Goal: Task Accomplishment & Management: Manage account settings

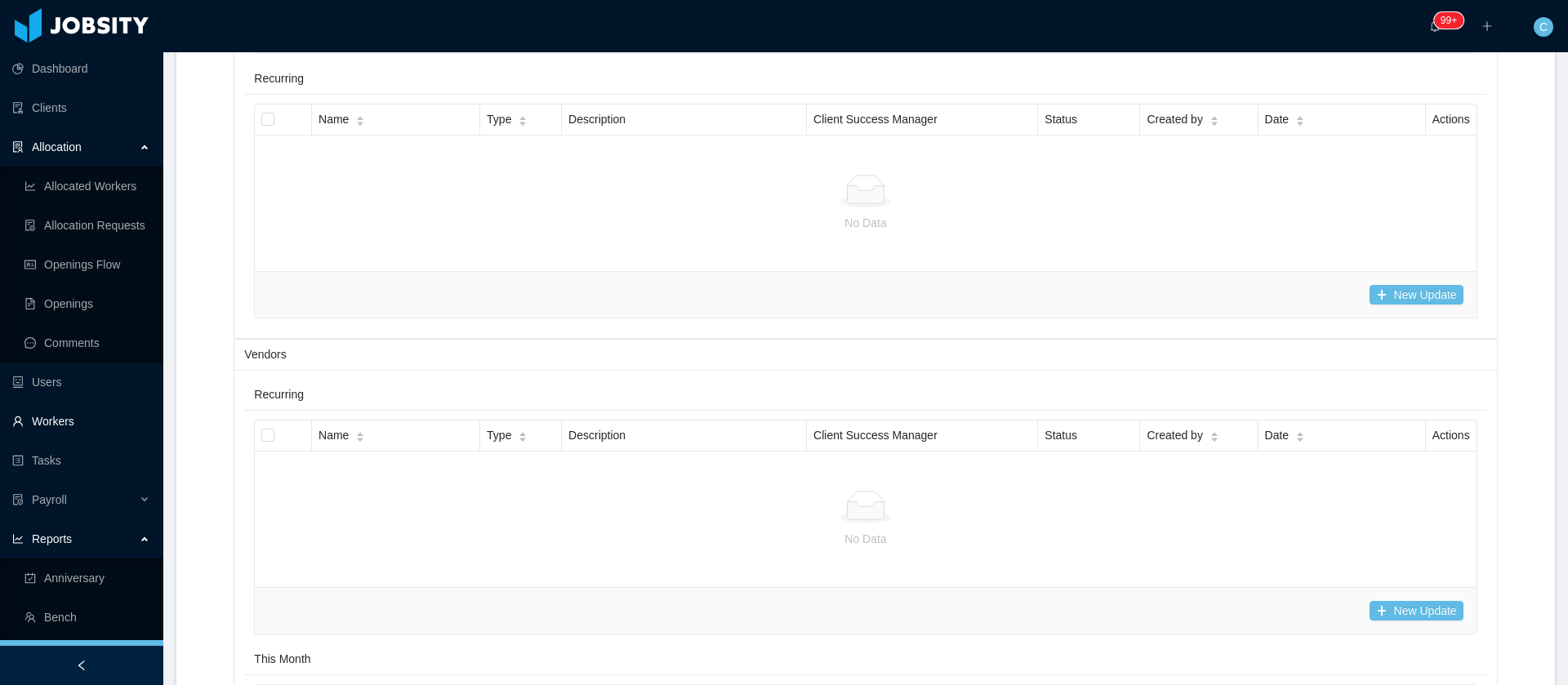
click at [56, 428] on link "Workers" at bounding box center [81, 421] width 138 height 33
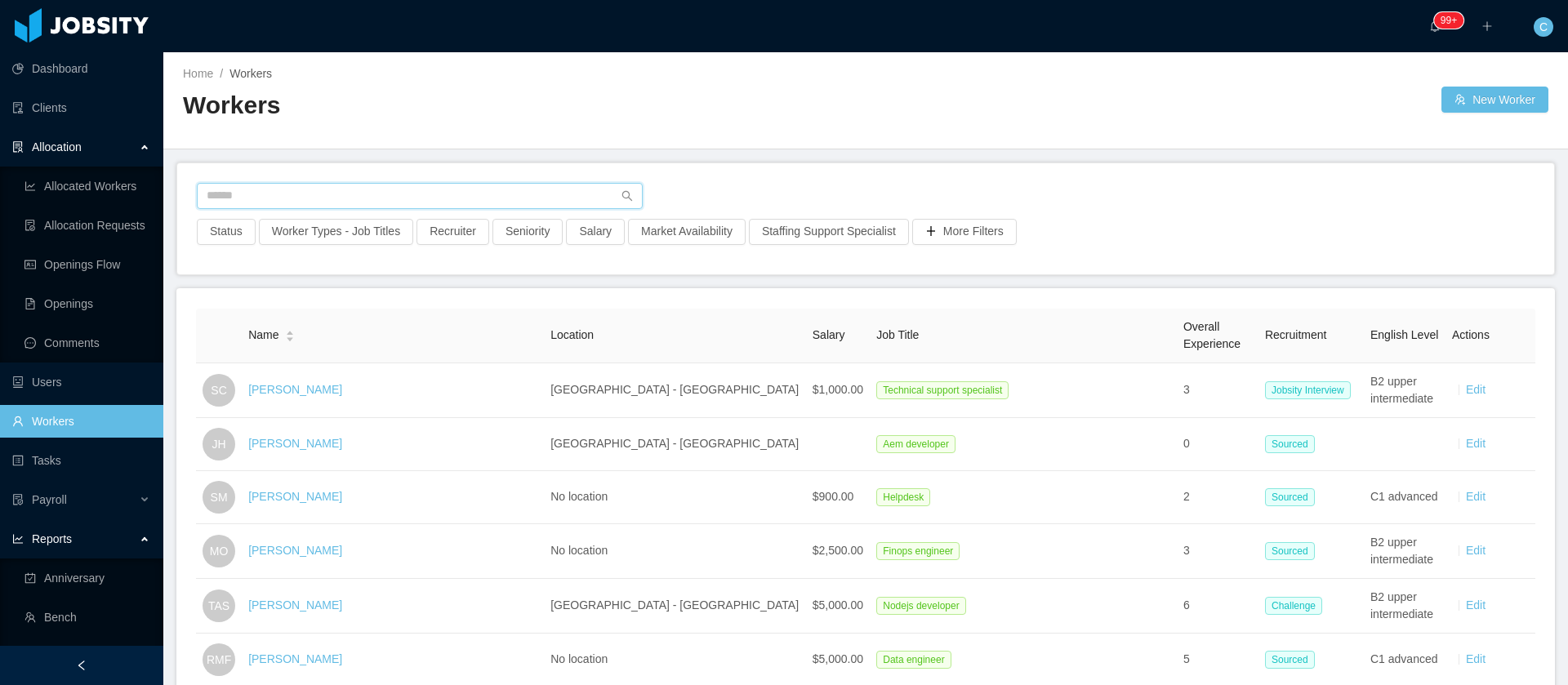
drag, startPoint x: 205, startPoint y: 188, endPoint x: 217, endPoint y: 188, distance: 12.0
click at [205, 188] on input "text" at bounding box center [420, 196] width 446 height 26
paste input "**********"
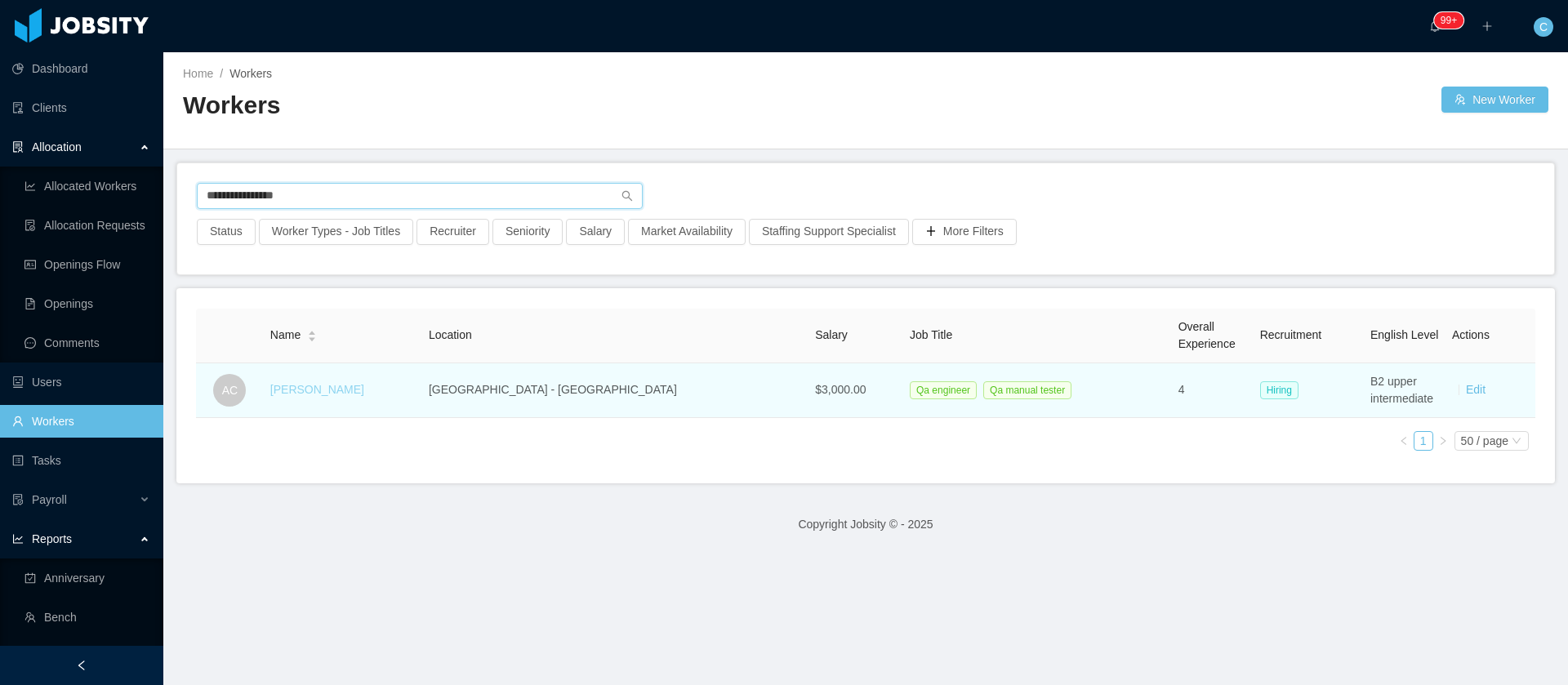
type input "**********"
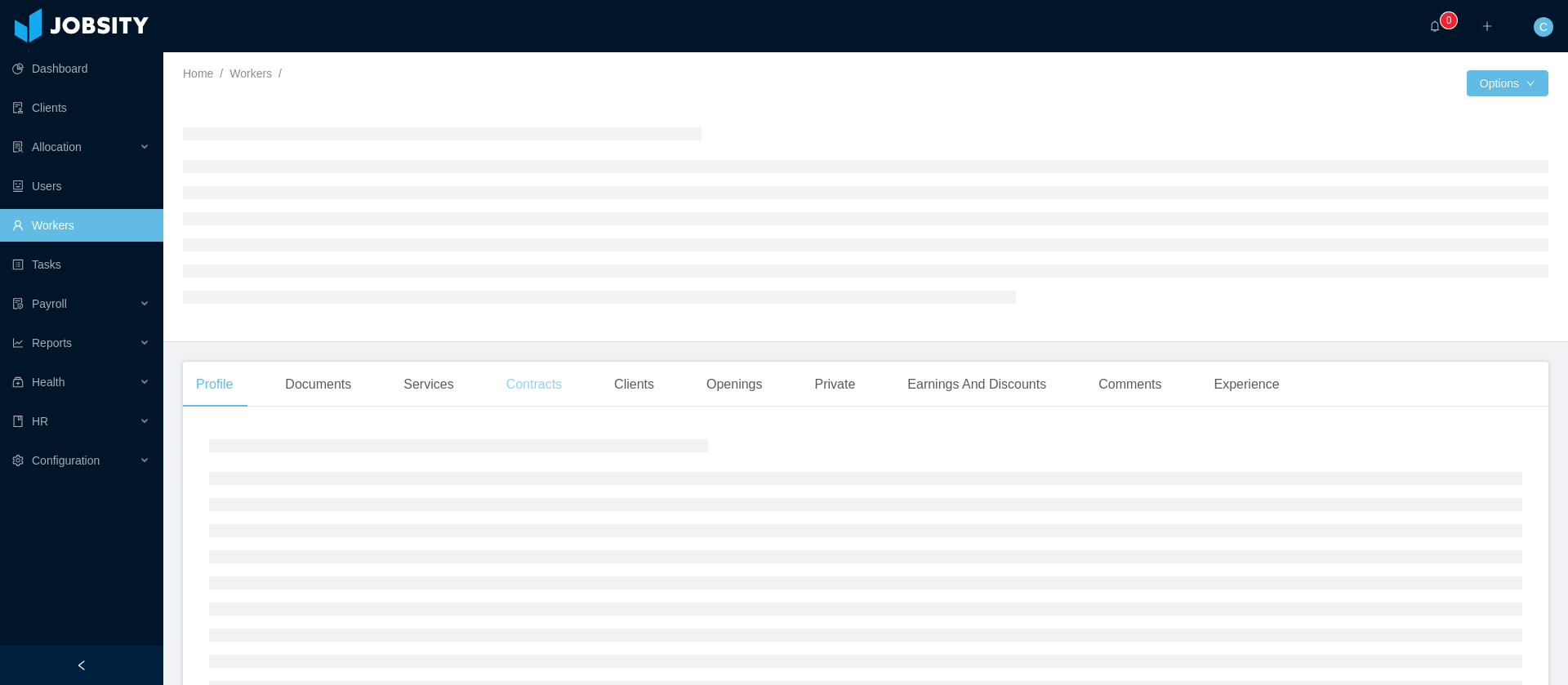
click at [557, 387] on div "Contracts" at bounding box center [534, 385] width 82 height 46
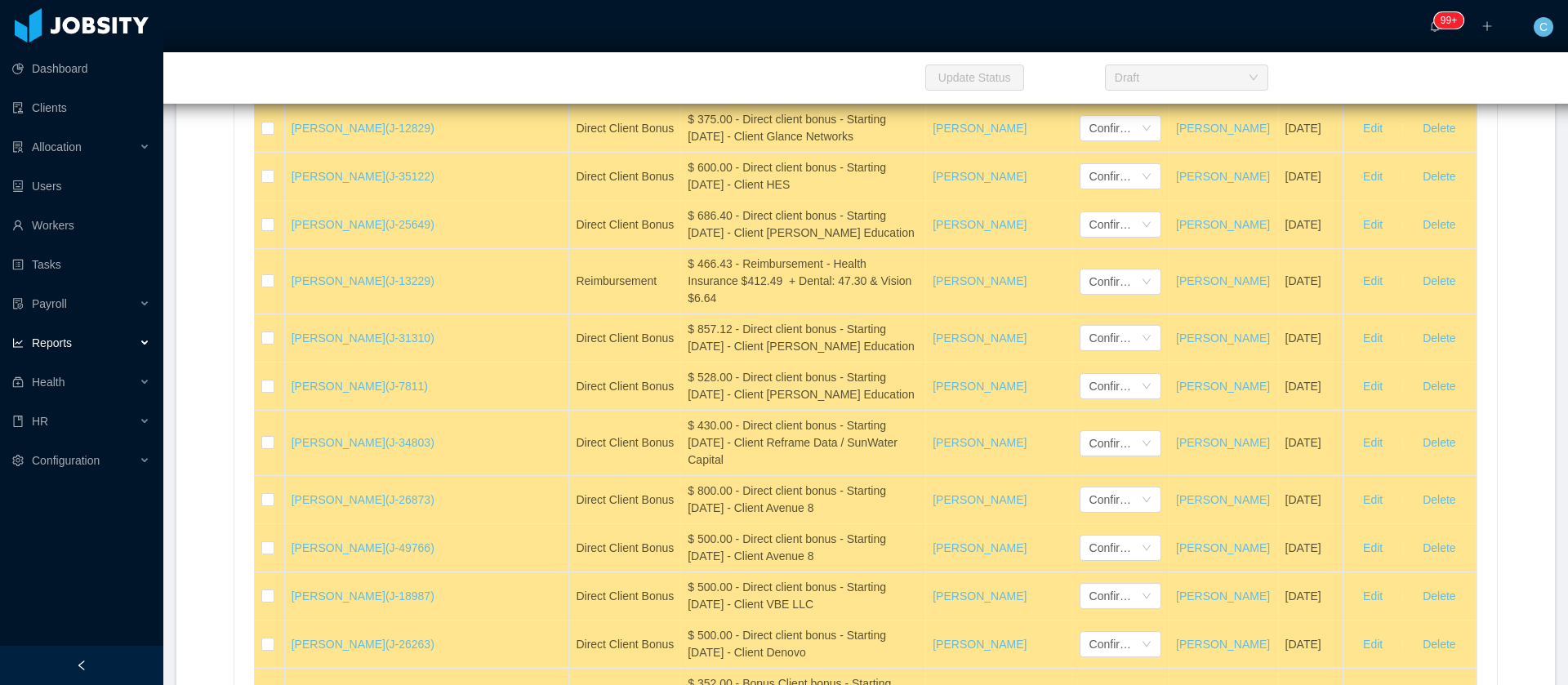
scroll to position [21765, 0]
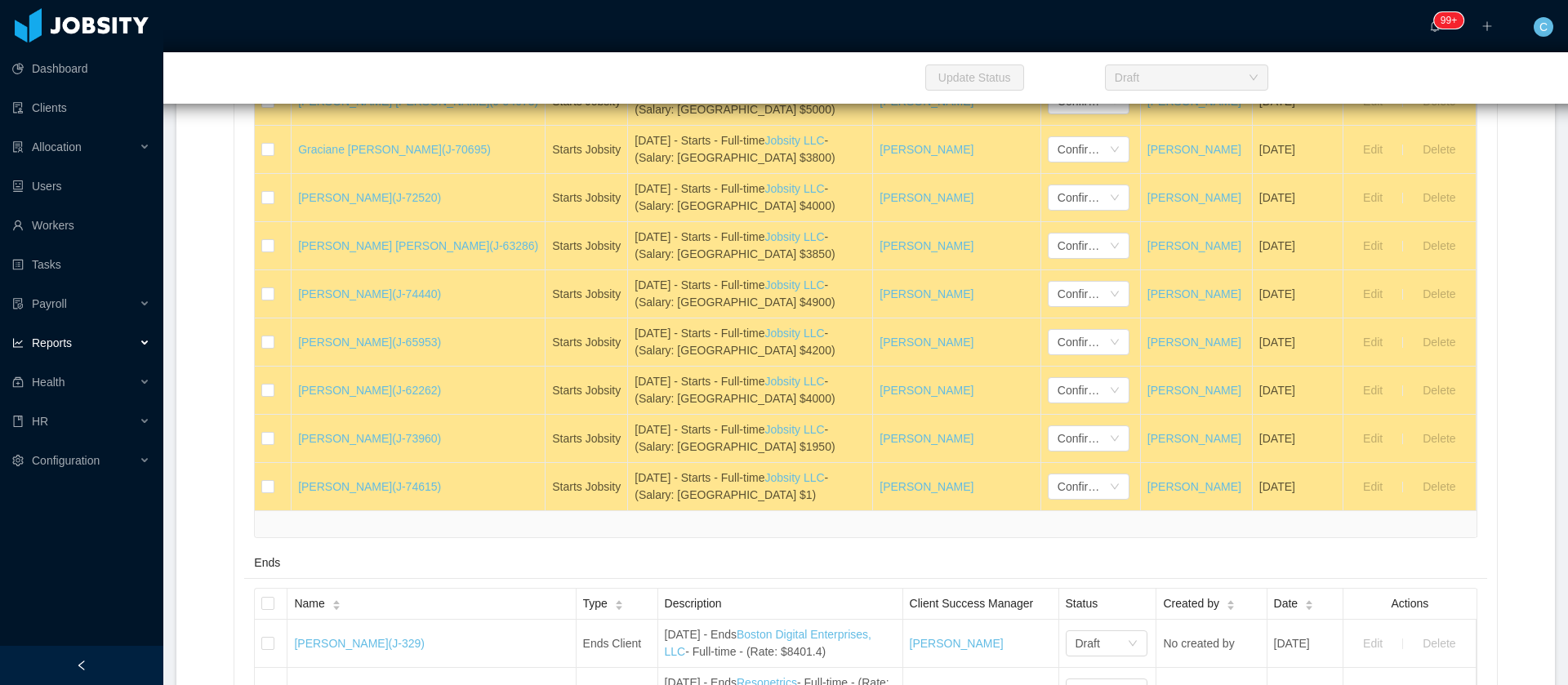
scroll to position [1591, 0]
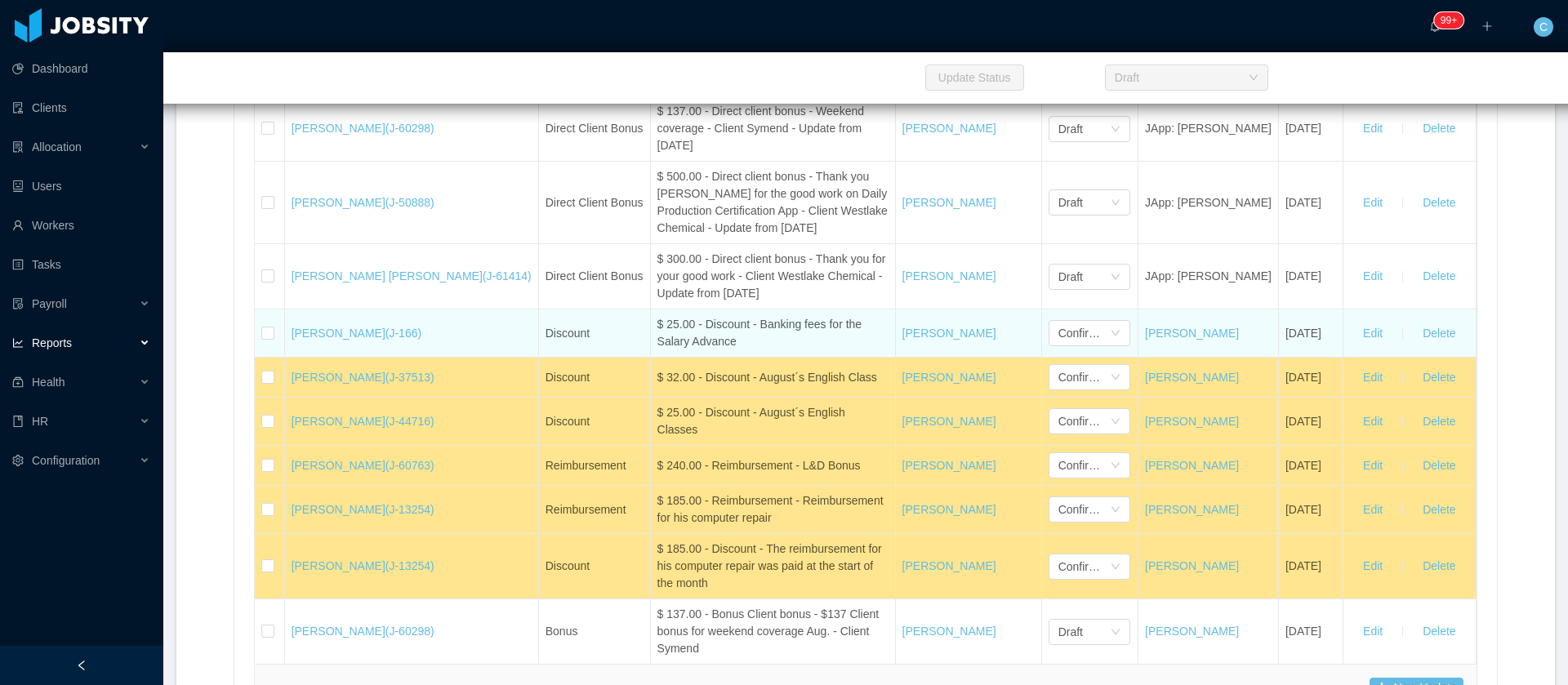
scroll to position [24723, 0]
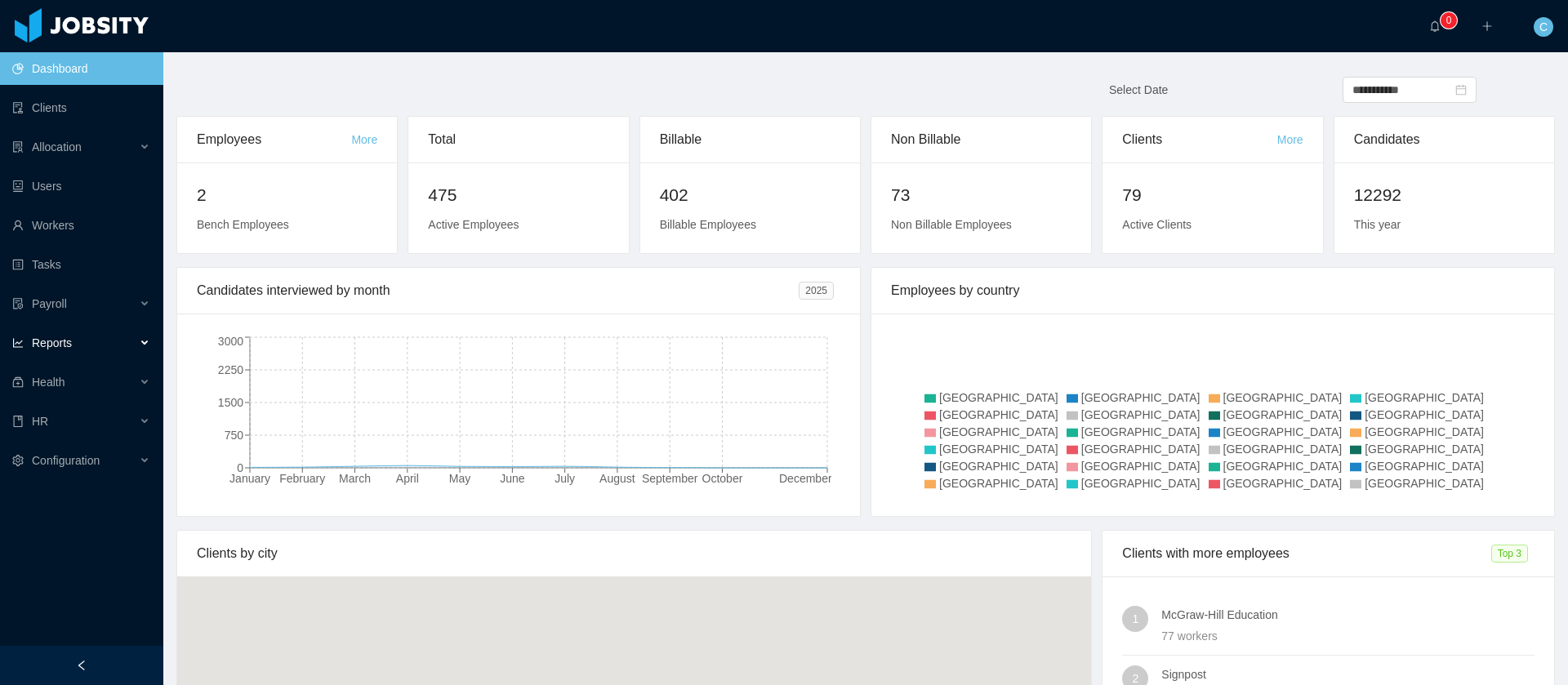
click at [83, 349] on div "Reports" at bounding box center [82, 343] width 163 height 33
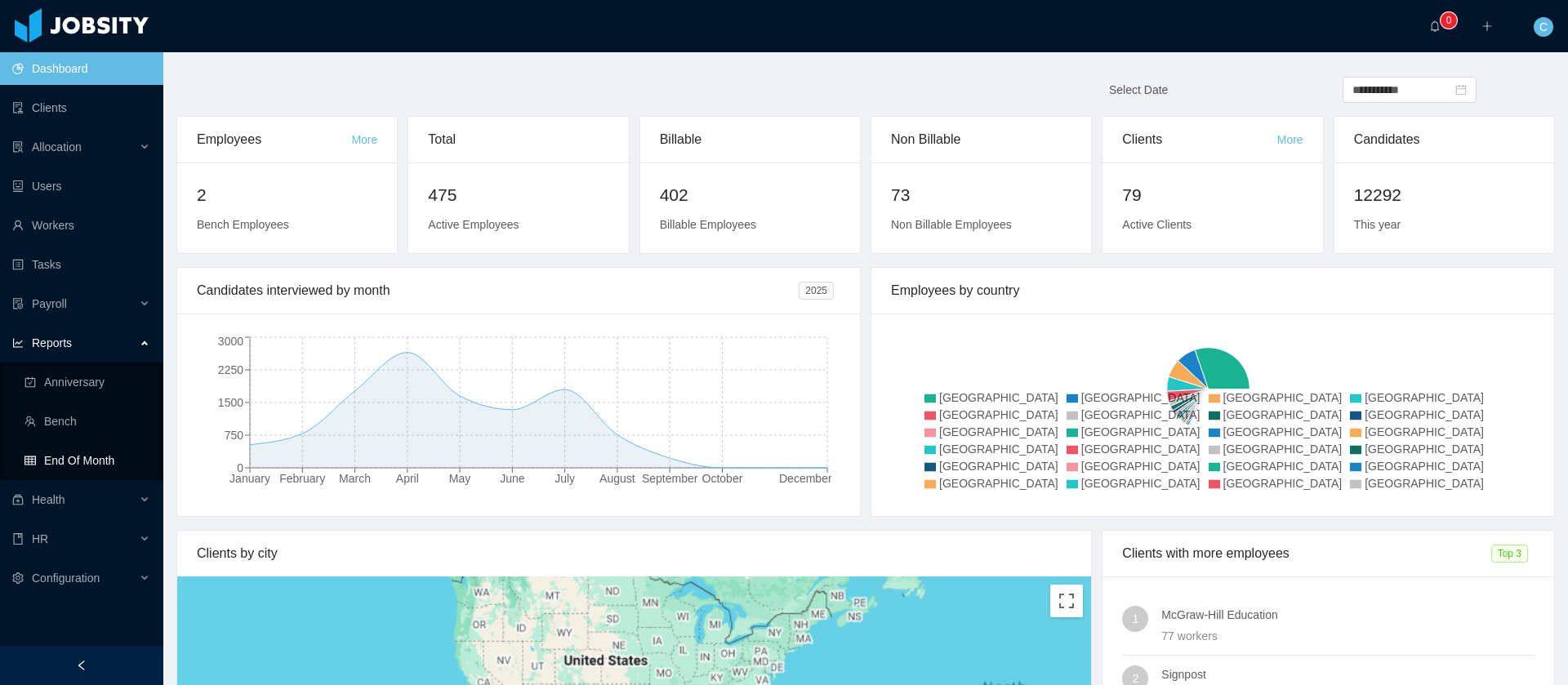
click at [74, 462] on link "End Of Month" at bounding box center [87, 460] width 126 height 33
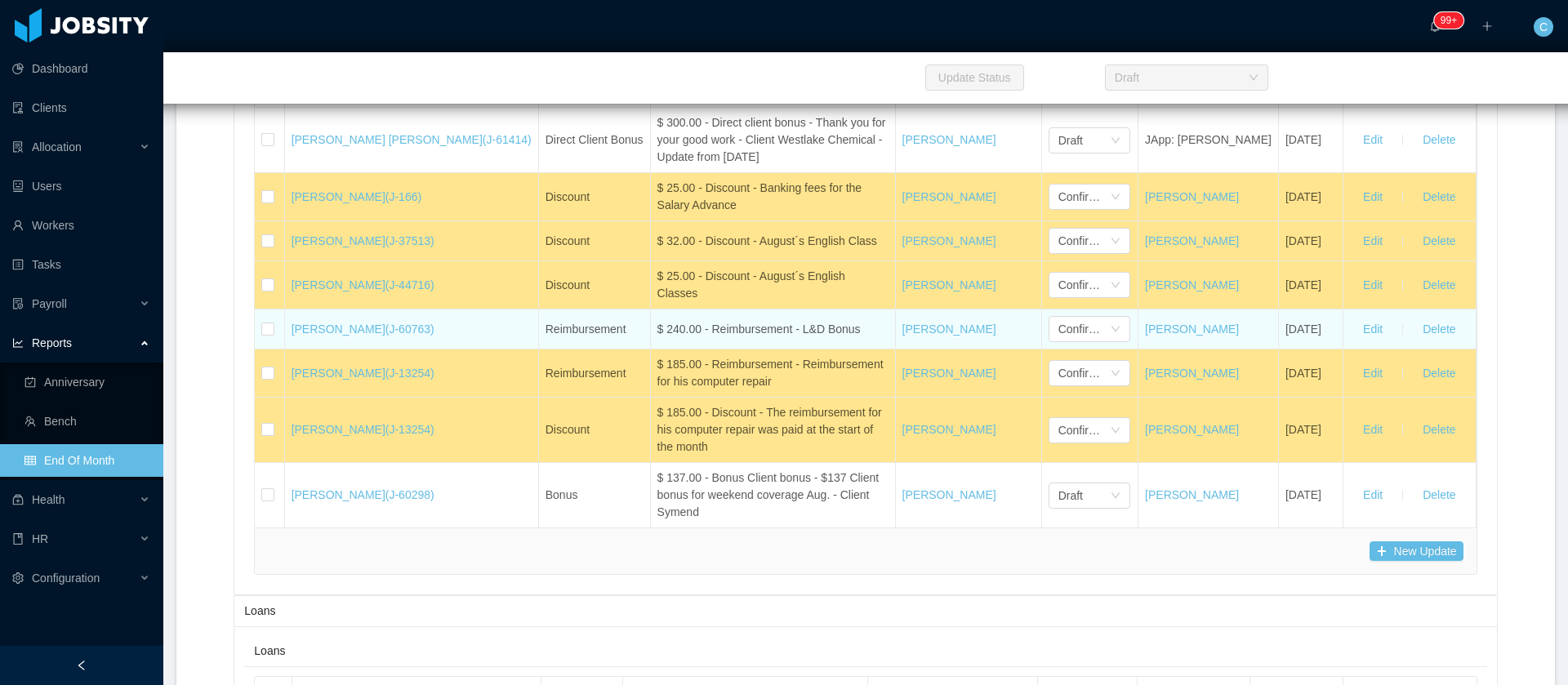
scroll to position [24588, 0]
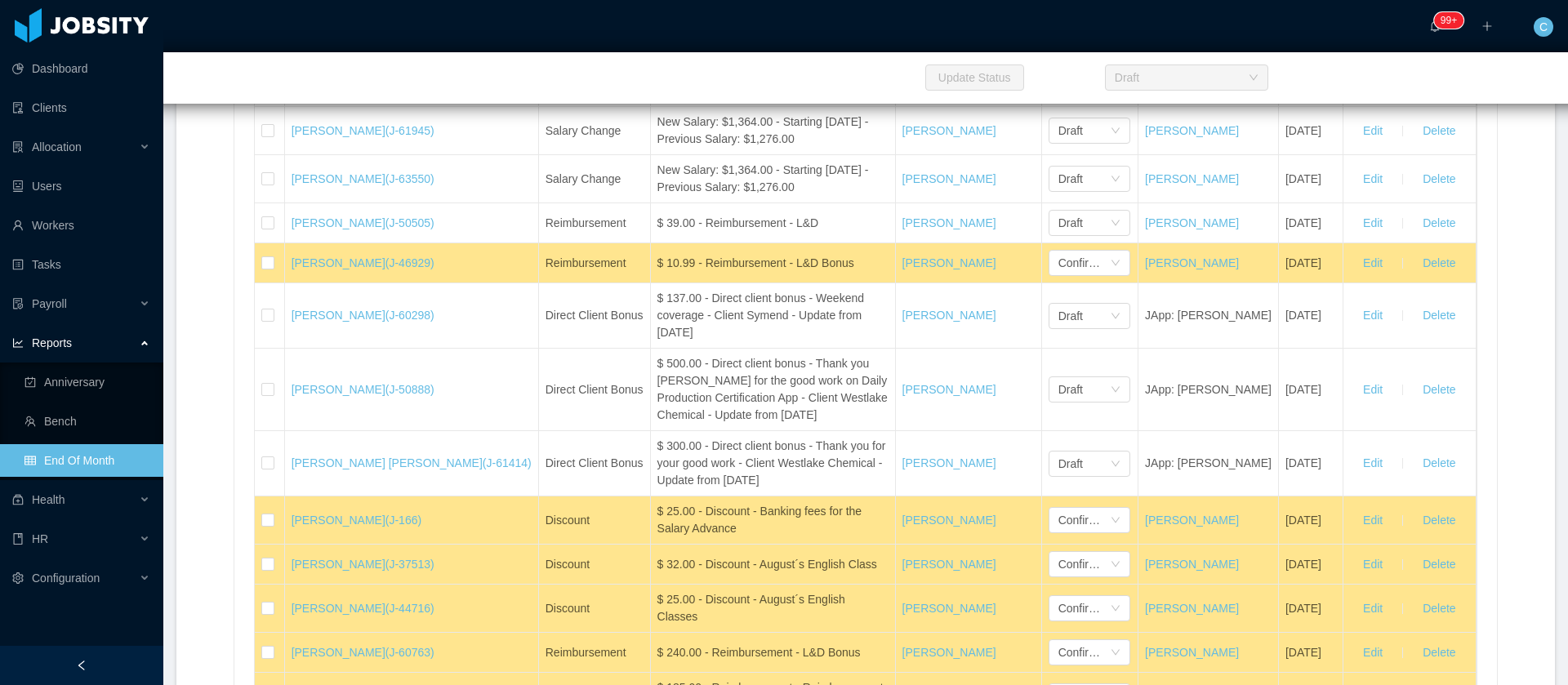
click at [314, 51] on span "Name" at bounding box center [307, 43] width 30 height 17
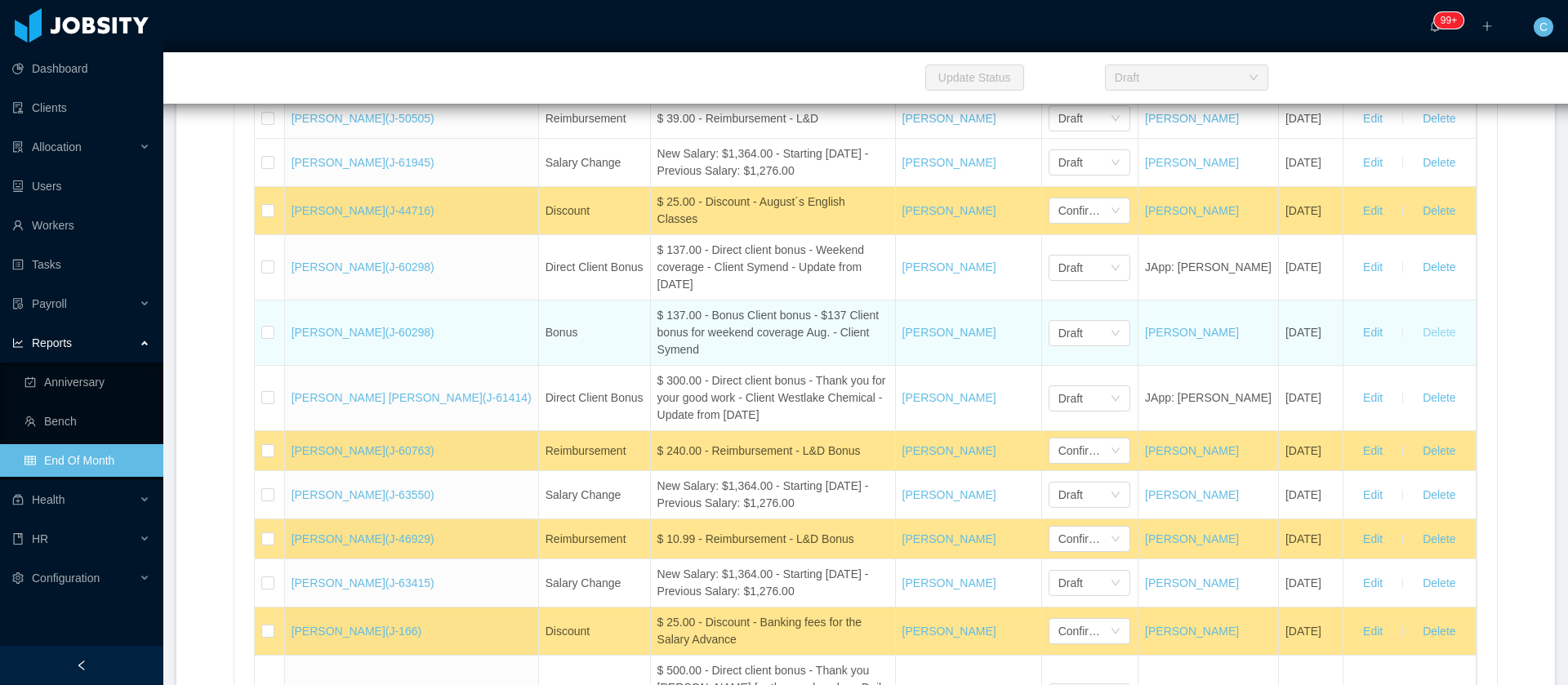
click at [1431, 346] on button "Delete" at bounding box center [1439, 333] width 59 height 26
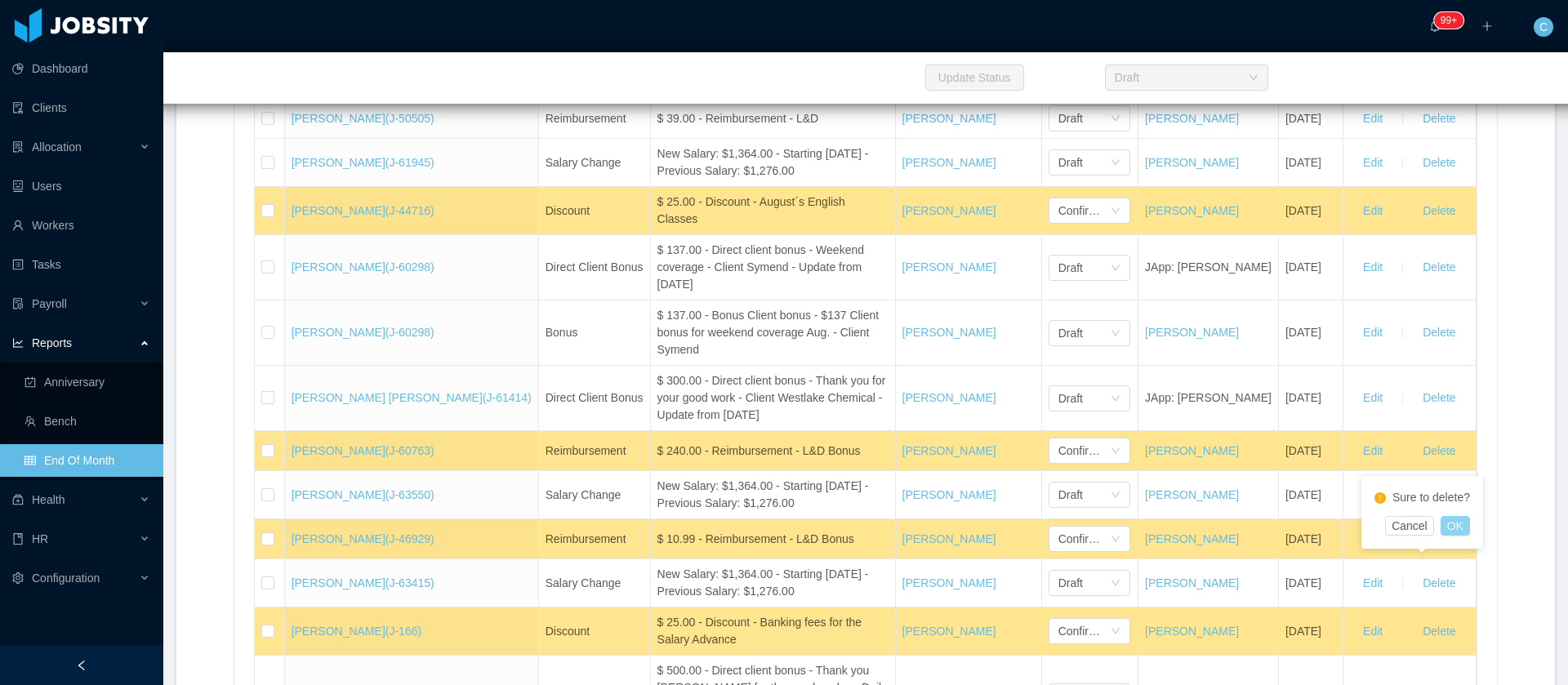
click at [1451, 525] on button "OK" at bounding box center [1456, 525] width 30 height 20
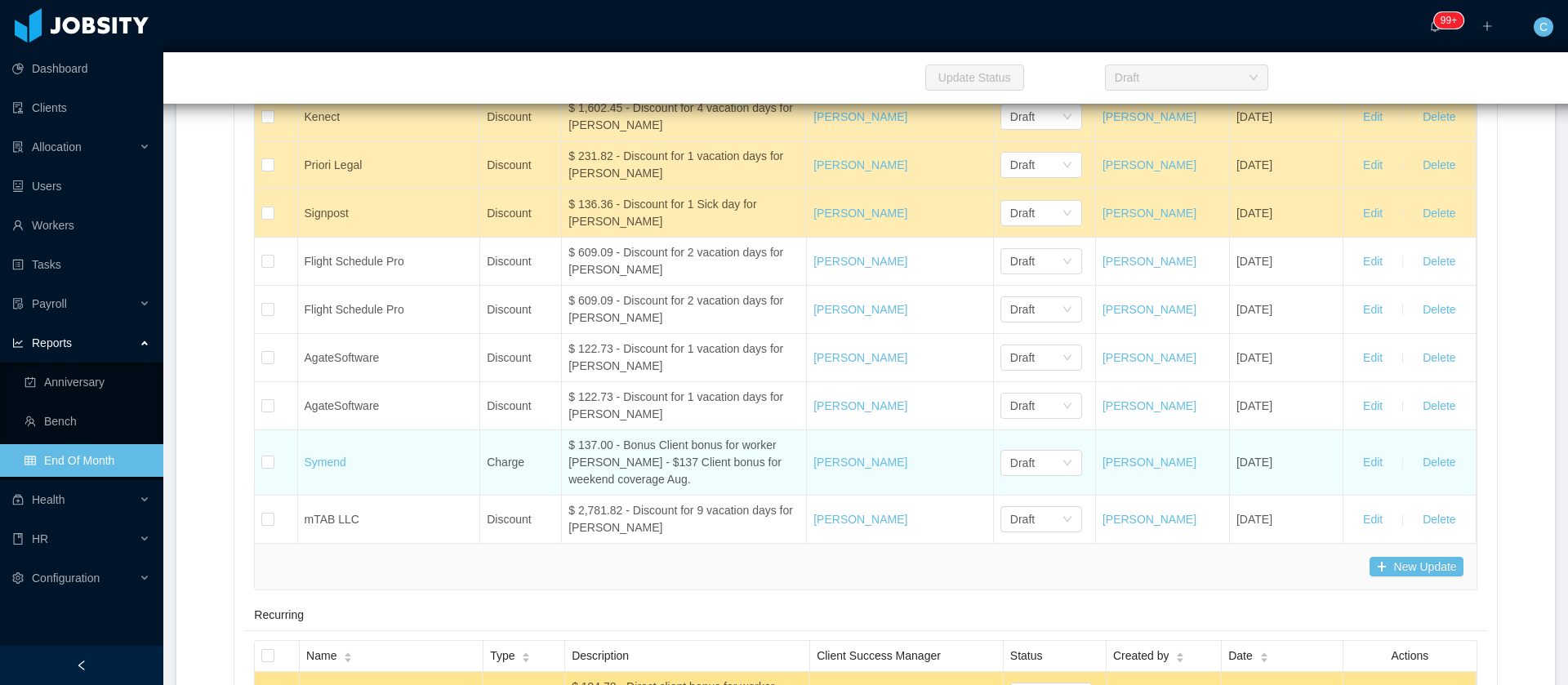
scroll to position [8069, 0]
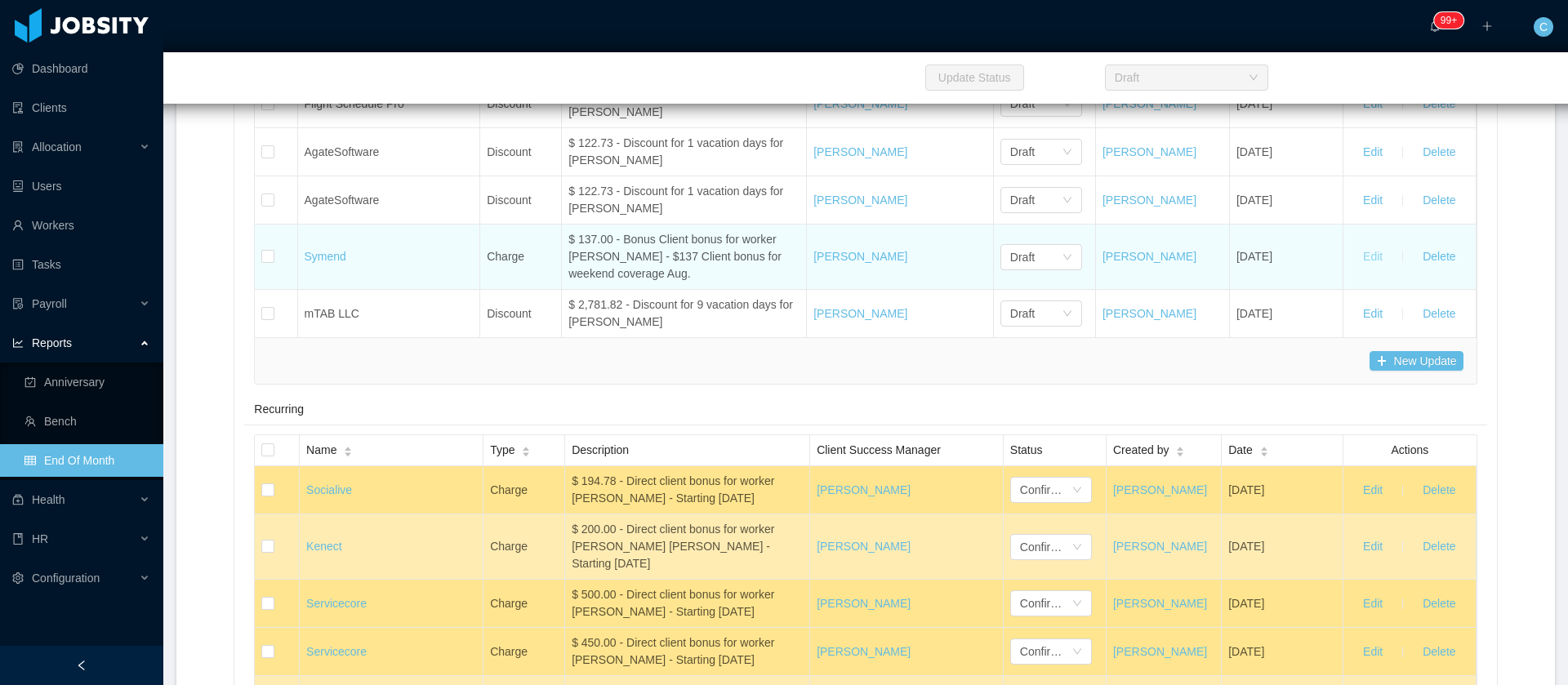
click at [1360, 270] on button "Edit" at bounding box center [1373, 257] width 46 height 26
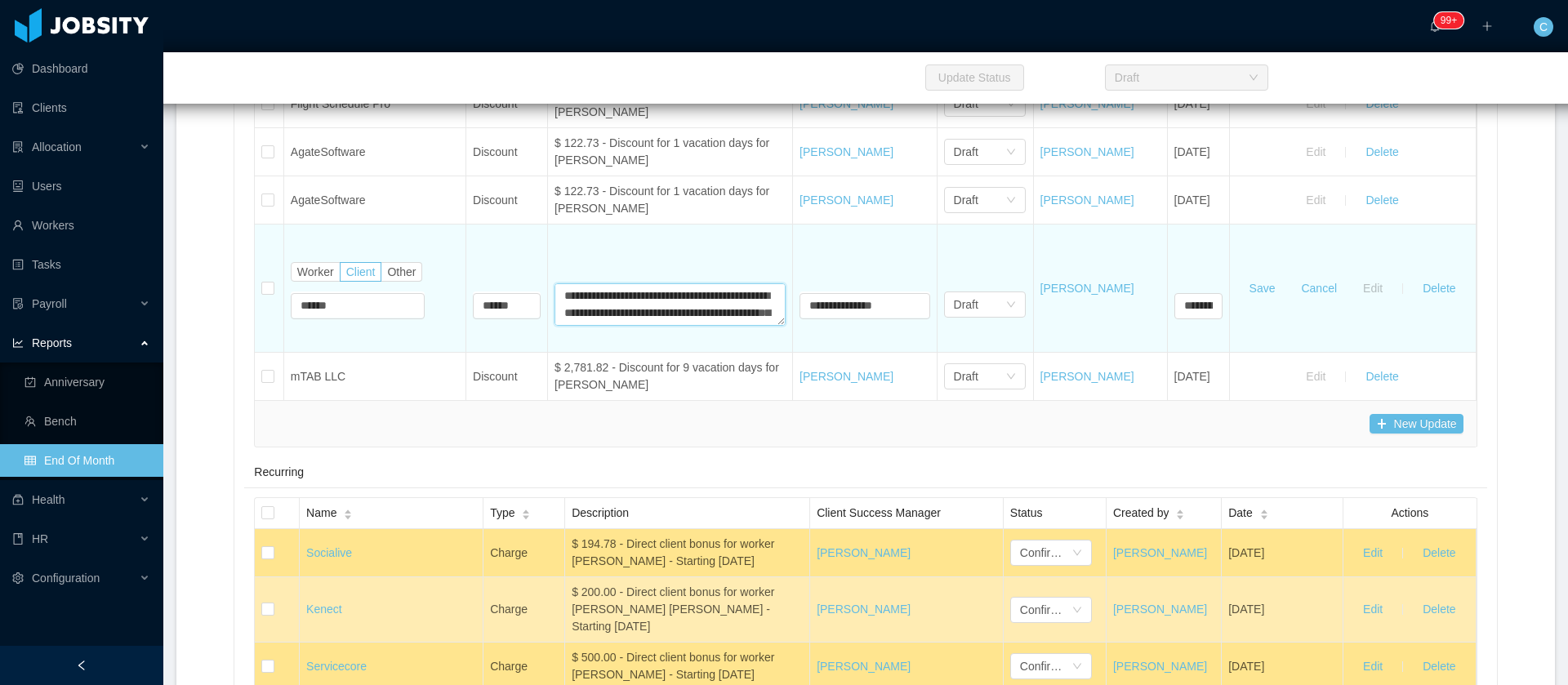
click at [632, 326] on textarea "**********" at bounding box center [670, 304] width 231 height 43
type textarea "**********"
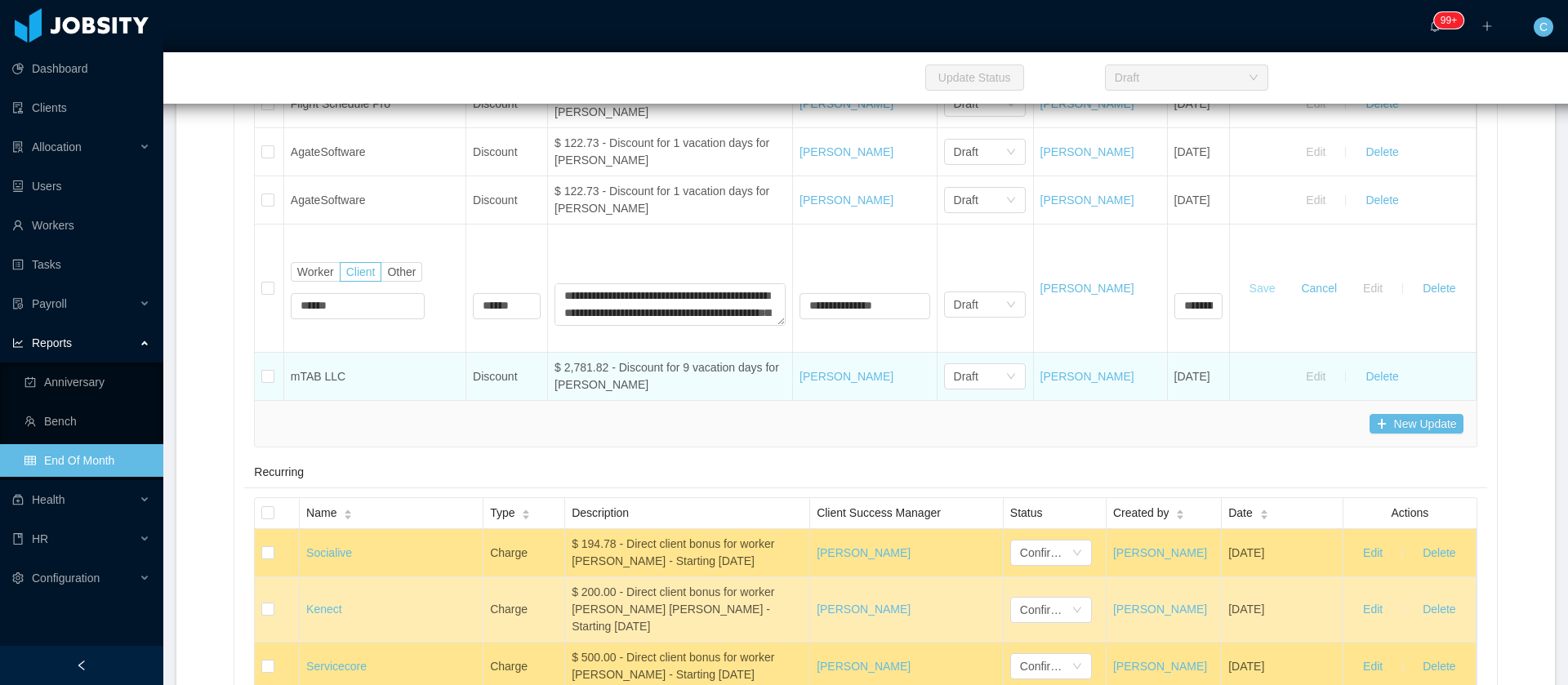
click at [1278, 301] on button "Save" at bounding box center [1263, 288] width 52 height 26
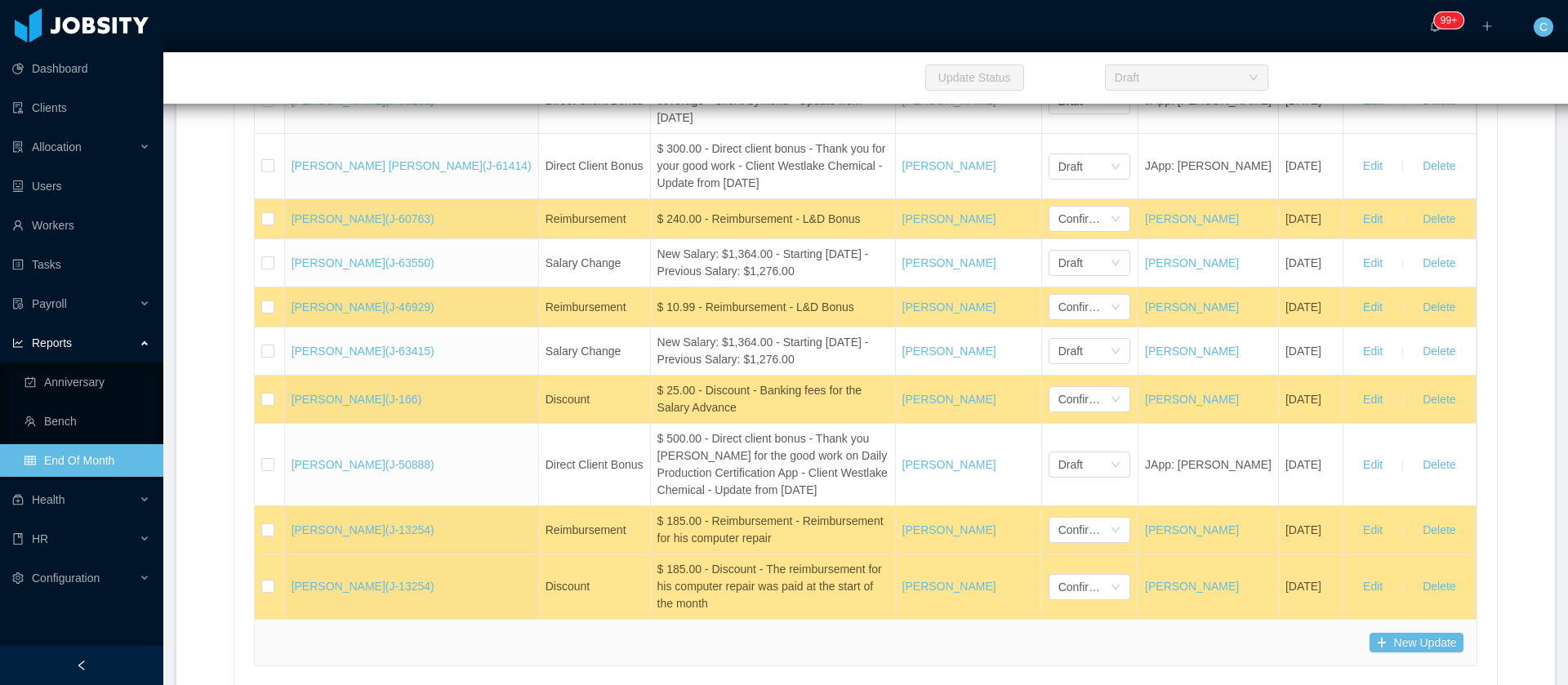
scroll to position [24632, 0]
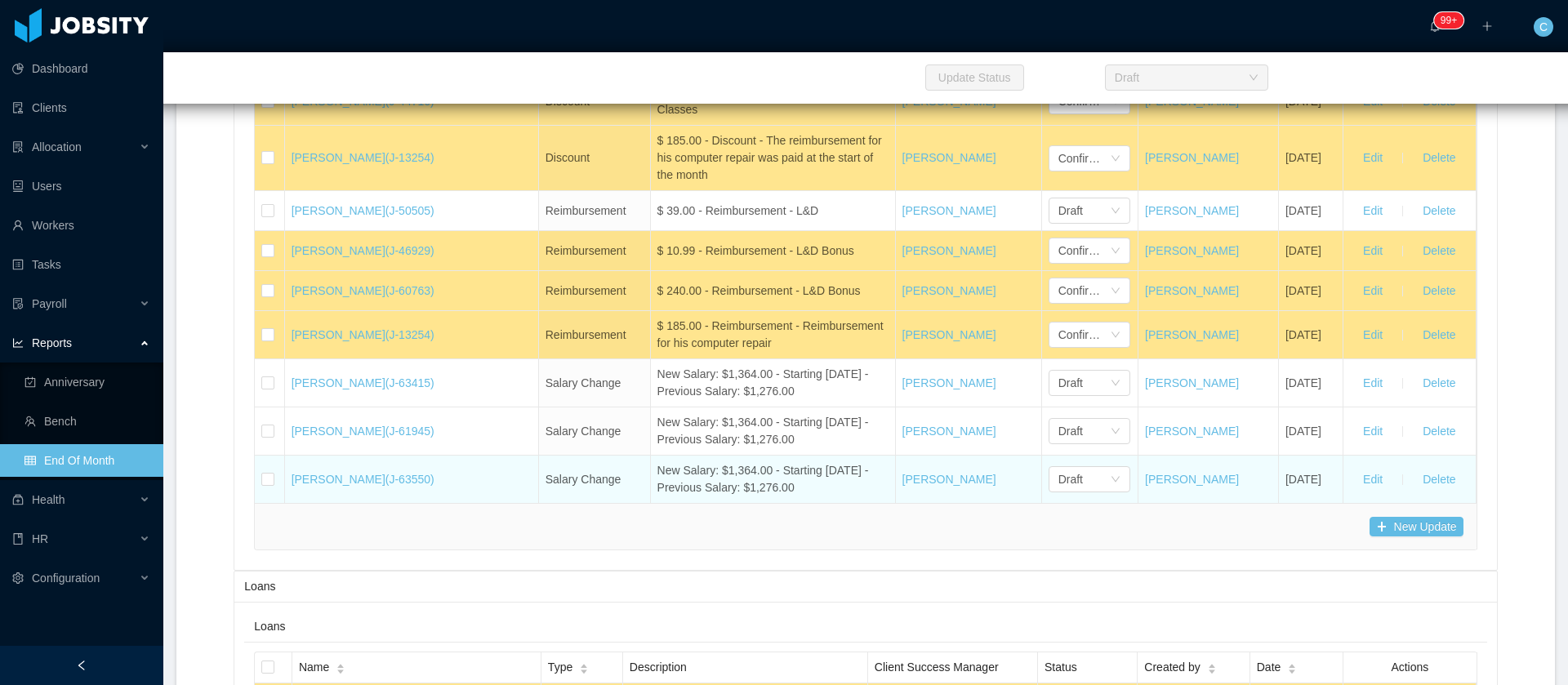
scroll to position [24709, 0]
